Goal: Task Accomplishment & Management: Use online tool/utility

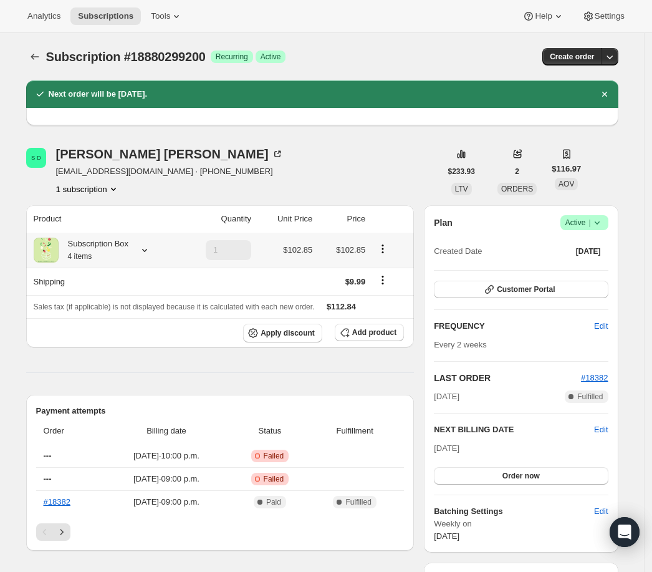
scroll to position [113, 0]
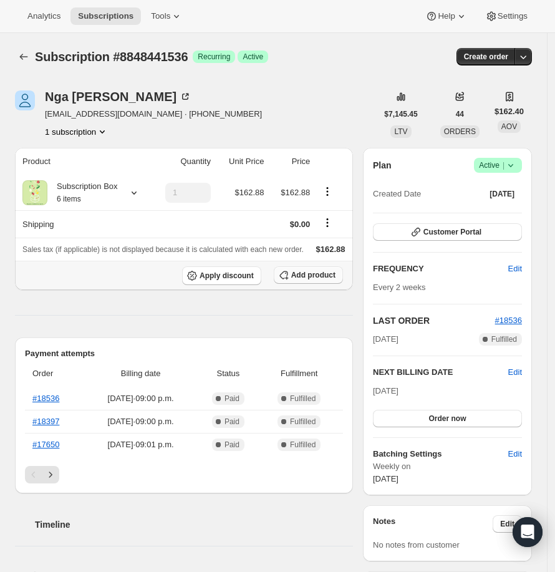
click at [325, 280] on span "Add product" at bounding box center [313, 275] width 44 height 10
click at [314, 280] on span "Add product" at bounding box center [313, 275] width 44 height 10
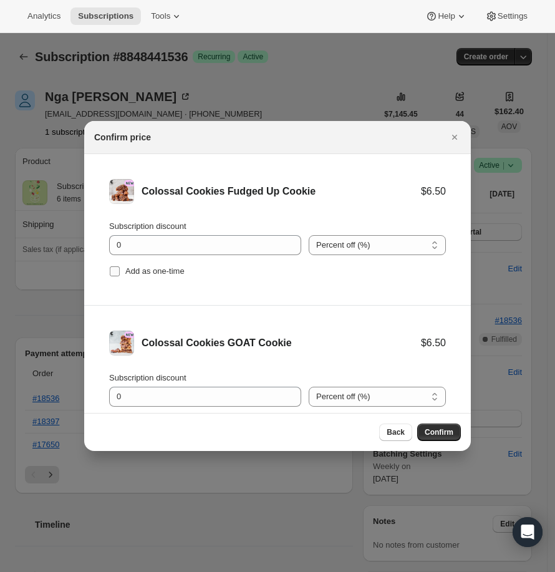
click at [145, 276] on span "Add as one-time" at bounding box center [154, 271] width 59 height 12
click at [120, 276] on input "Add as one-time" at bounding box center [115, 271] width 10 height 10
checkbox input "true"
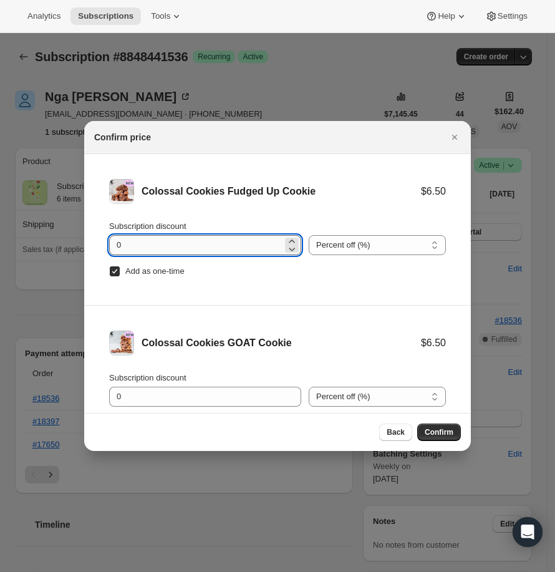
click at [171, 246] on input "0" at bounding box center [195, 245] width 173 height 20
type input "100"
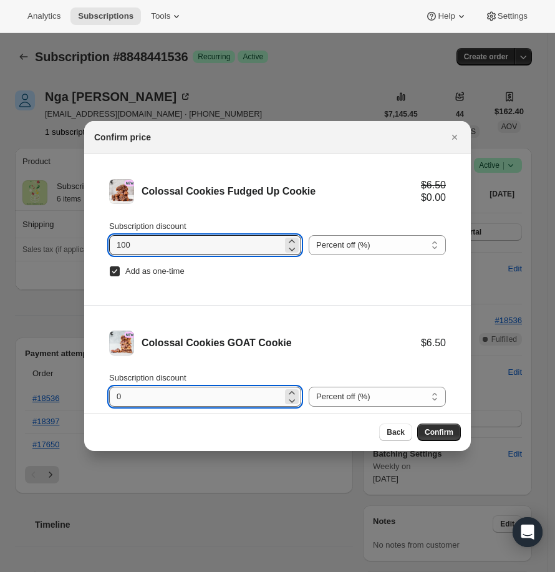
click at [216, 405] on input "0" at bounding box center [195, 396] width 173 height 20
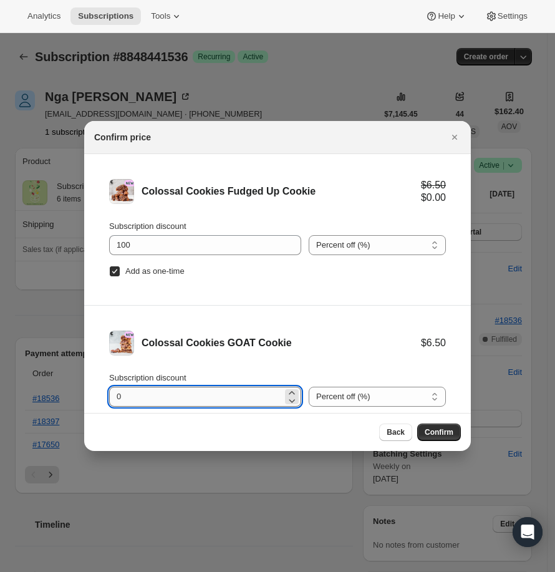
click at [213, 390] on input "0" at bounding box center [195, 396] width 173 height 20
type input "100"
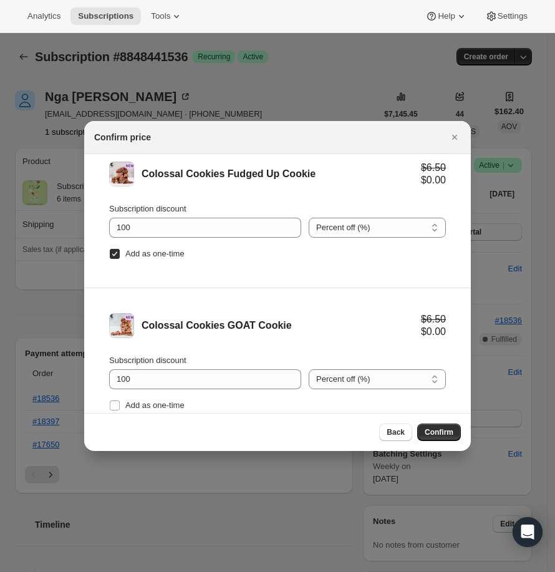
scroll to position [28, 0]
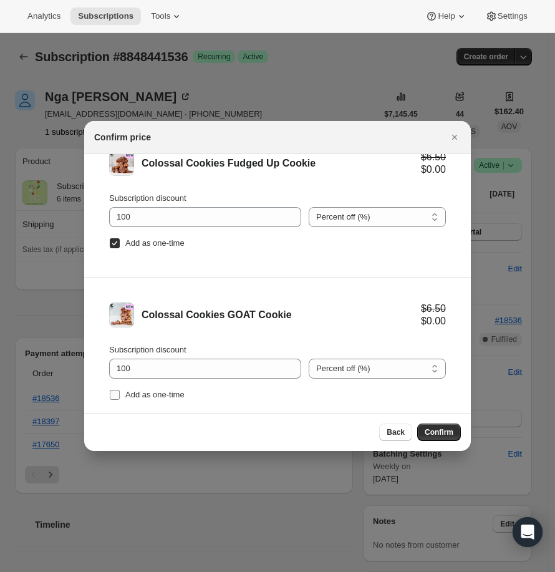
click at [180, 392] on span "Add as one-time" at bounding box center [154, 394] width 59 height 9
click at [120, 392] on input "Add as one-time" at bounding box center [115, 395] width 10 height 10
checkbox input "true"
click at [452, 434] on span "Confirm" at bounding box center [438, 432] width 29 height 10
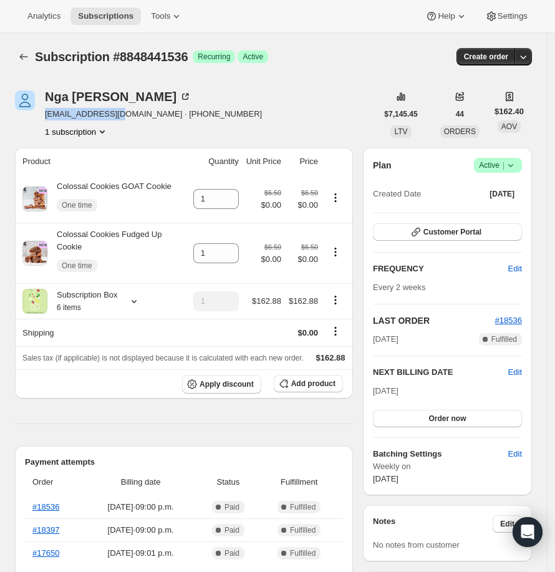
drag, startPoint x: 44, startPoint y: 116, endPoint x: 119, endPoint y: 117, distance: 74.8
click at [119, 117] on span "nttrann@gmail.com · +12268088964" at bounding box center [153, 114] width 217 height 12
copy span "nttrann@gmail.com"
